Goal: Navigation & Orientation: Find specific page/section

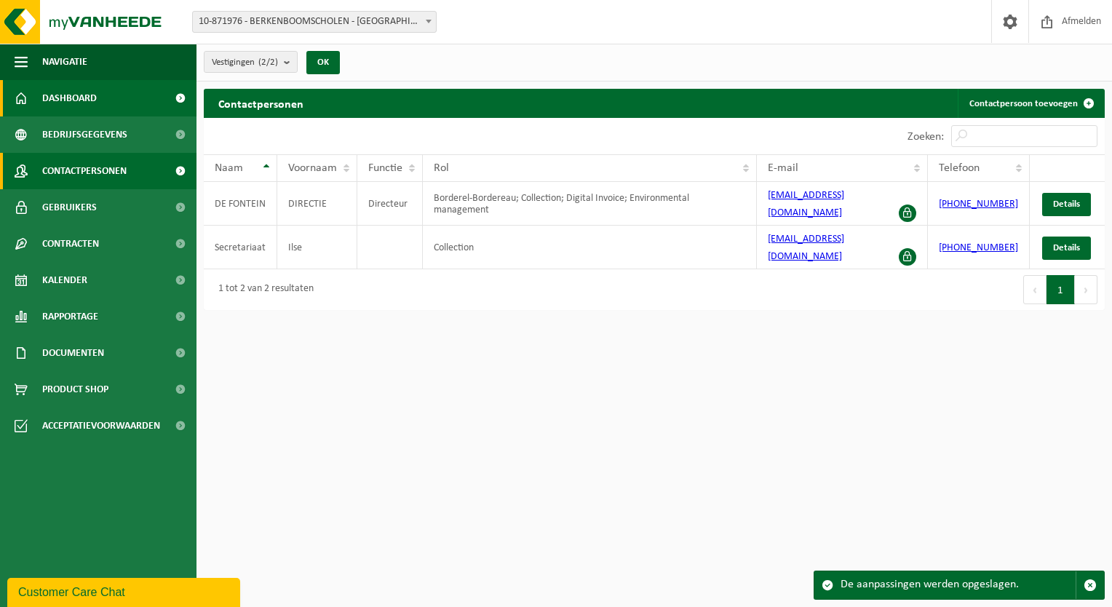
click at [120, 98] on link "Dashboard" at bounding box center [98, 98] width 196 height 36
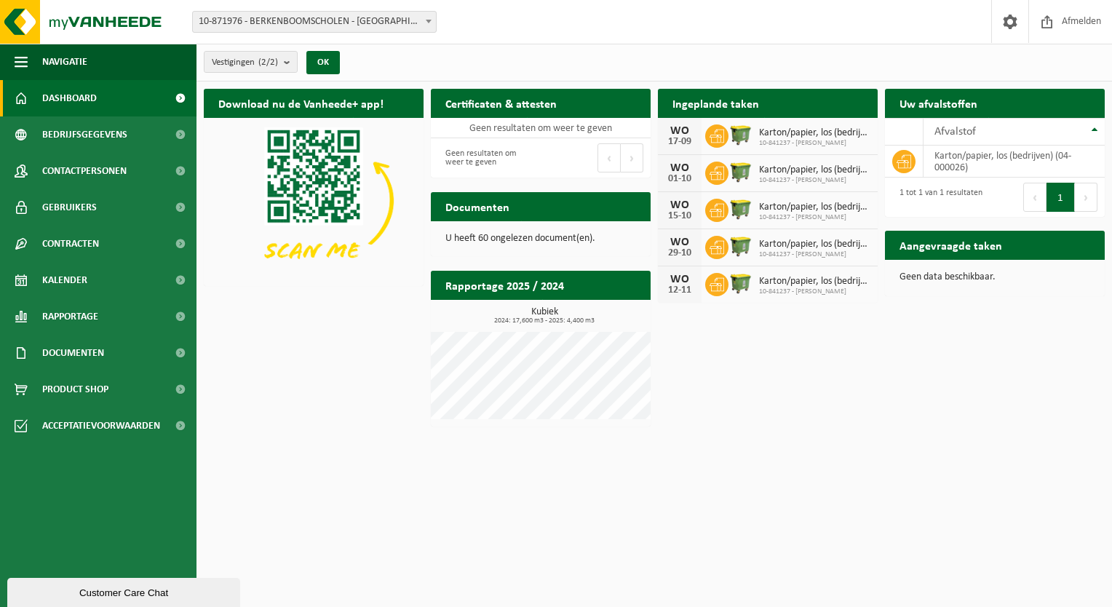
click at [882, 319] on div "Download nu de Vanheede+ app! Verberg Certificaten & attesten Bekijk uw certifi…" at bounding box center [654, 257] width 908 height 352
click at [132, 285] on link "Kalender" at bounding box center [98, 280] width 196 height 36
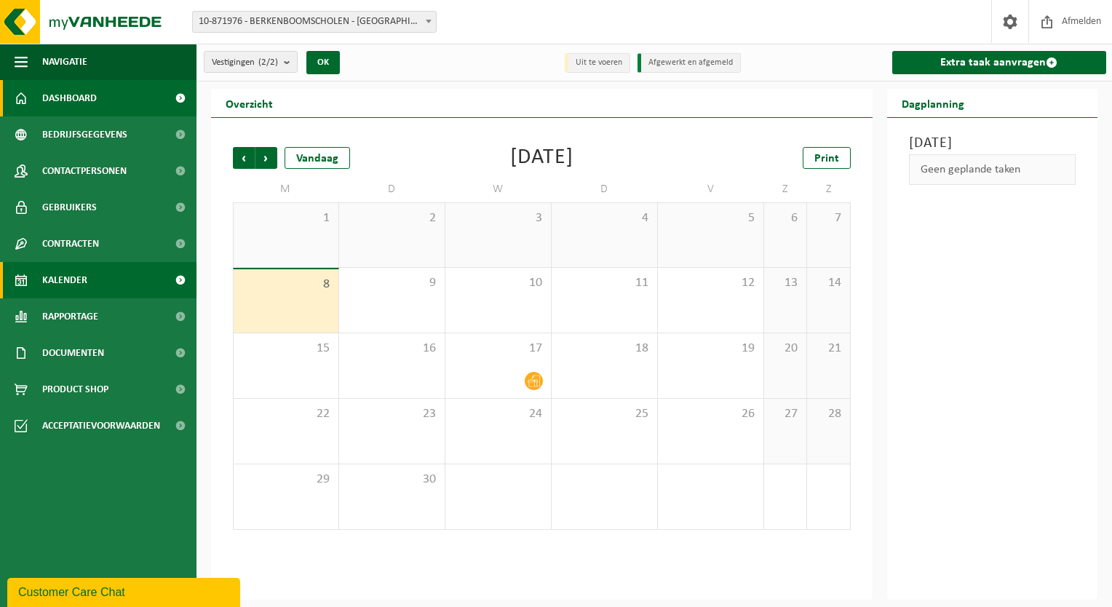
click at [81, 109] on span "Dashboard" at bounding box center [69, 98] width 55 height 36
